Goal: Information Seeking & Learning: Learn about a topic

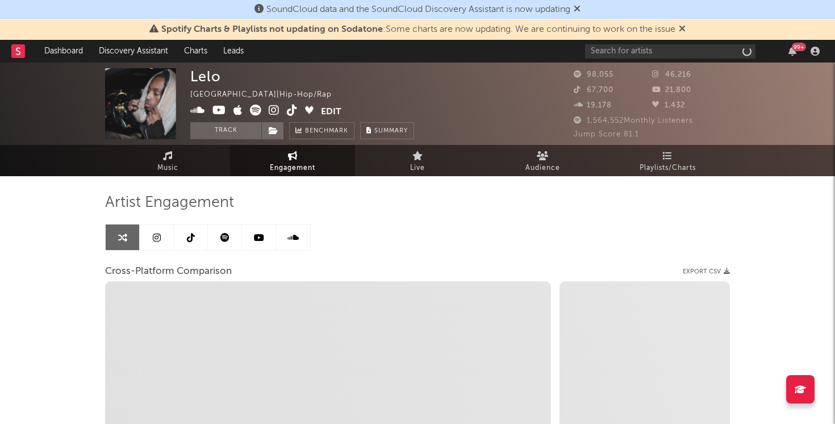
select select "1w"
select select "1m"
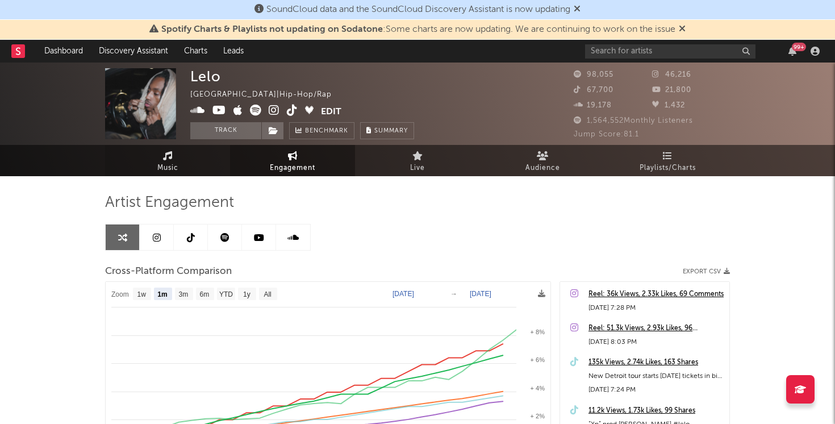
click at [200, 163] on link "Music" at bounding box center [167, 160] width 125 height 31
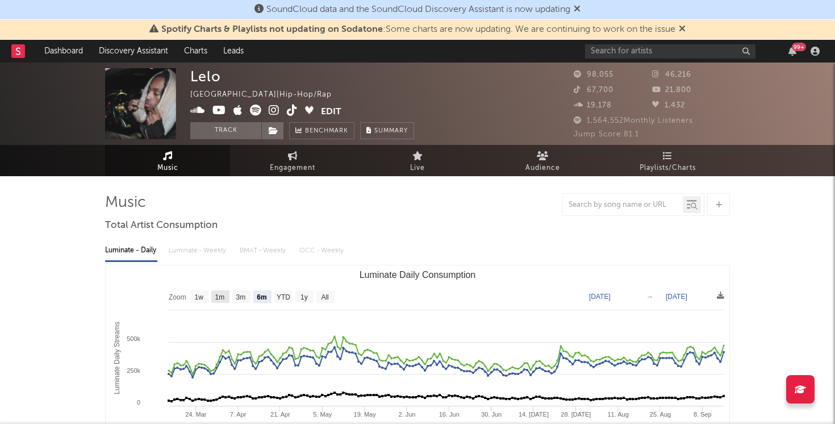
click at [219, 292] on rect "Luminate Daily Consumption" at bounding box center [220, 296] width 18 height 13
select select "1m"
type input "[DATE]"
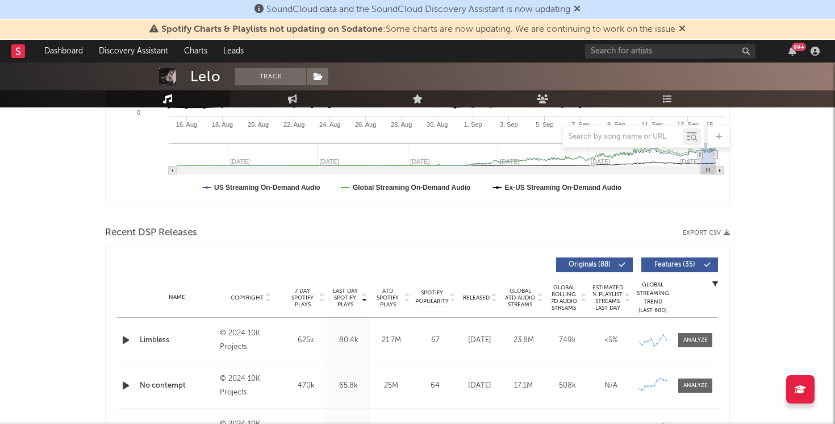
scroll to position [425, 0]
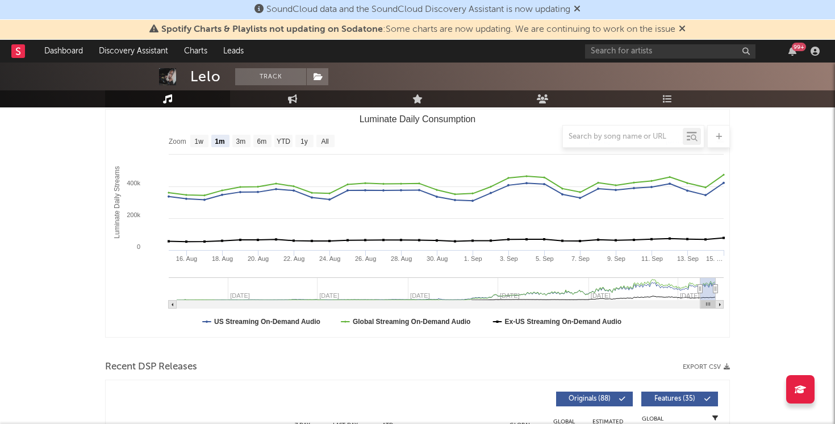
scroll to position [9, 0]
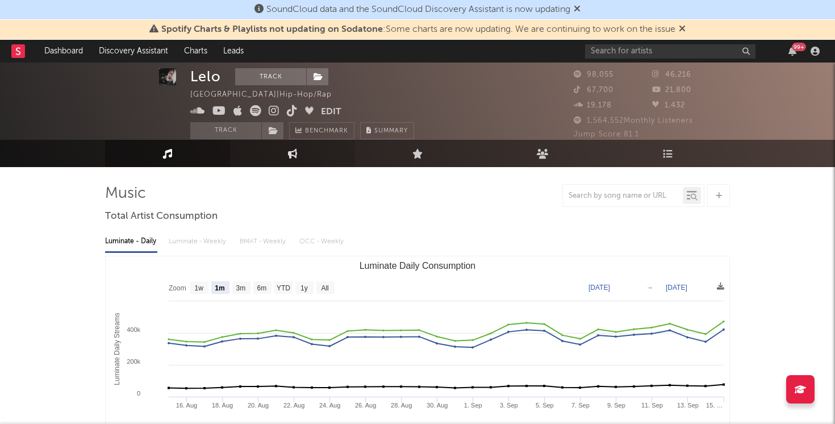
click at [303, 157] on link "Engagement" at bounding box center [292, 153] width 125 height 27
select select "1w"
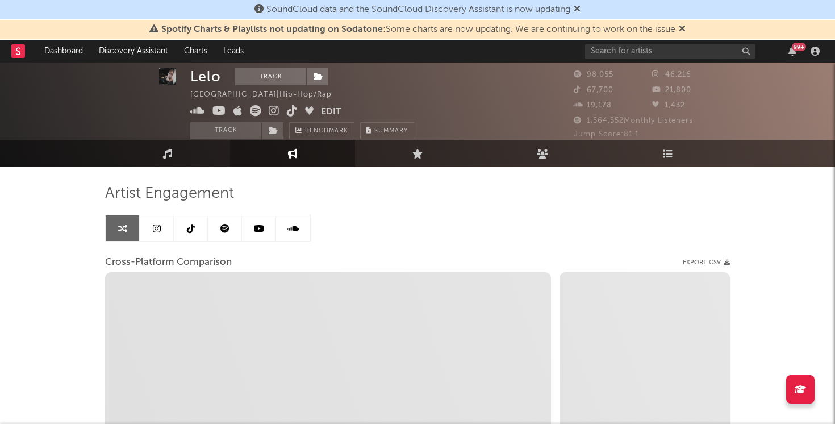
select select "1m"
